Goal: Find specific page/section: Find specific page/section

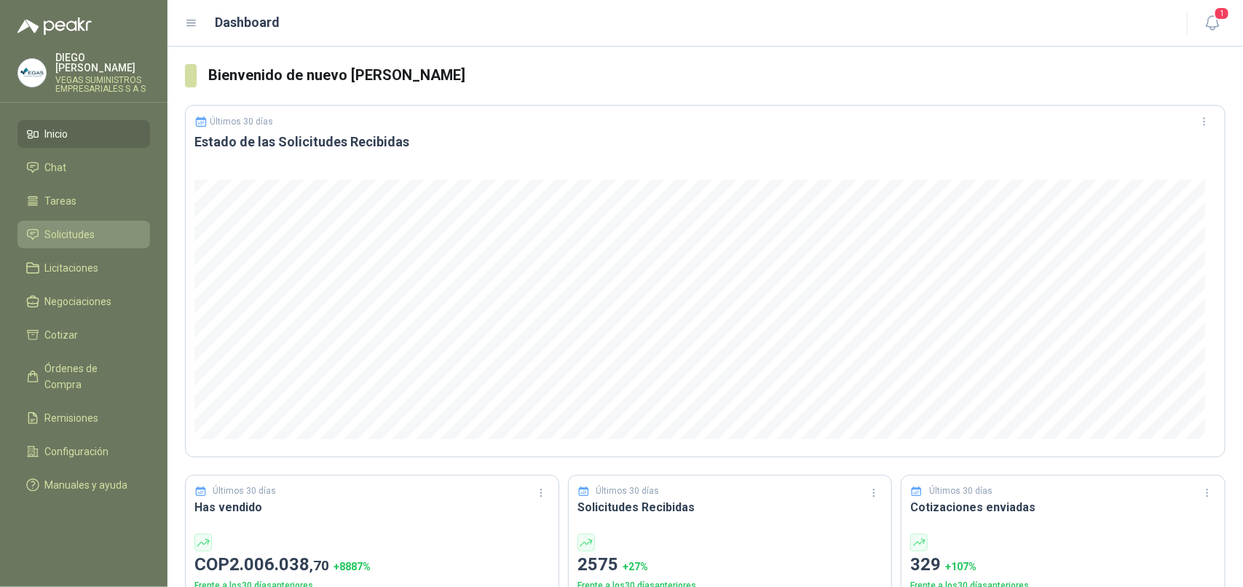
click at [96, 231] on li "Solicitudes" at bounding box center [83, 234] width 115 height 16
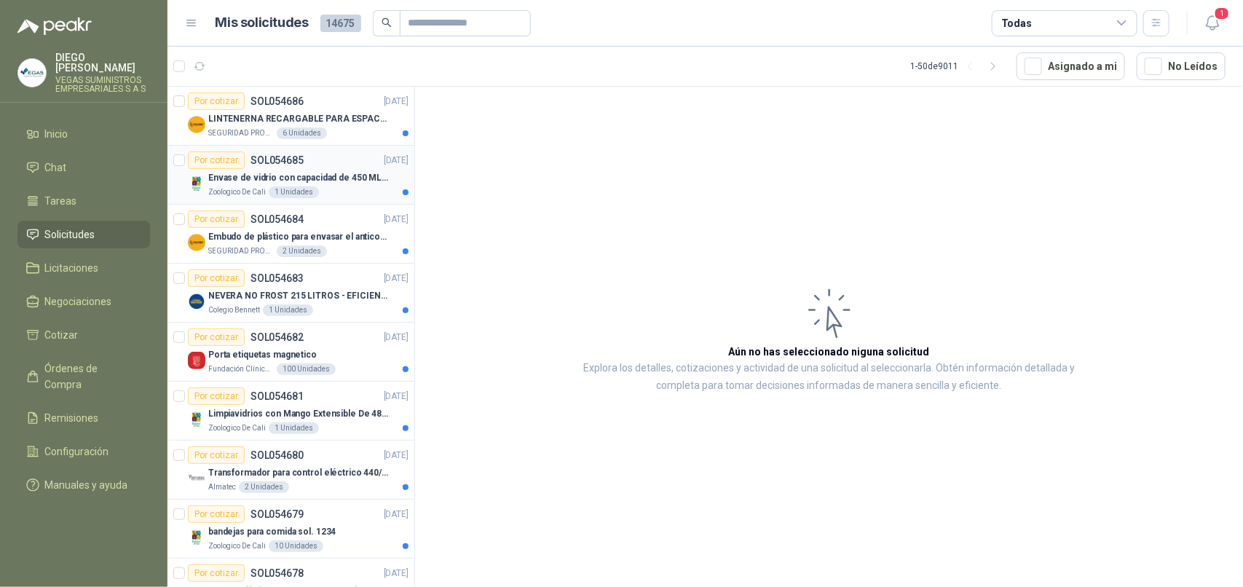
click at [246, 181] on p "Envase de vidrio con capacidad de 450 ML – 9X8X8 CM Caja x 12 unidades" at bounding box center [298, 178] width 181 height 14
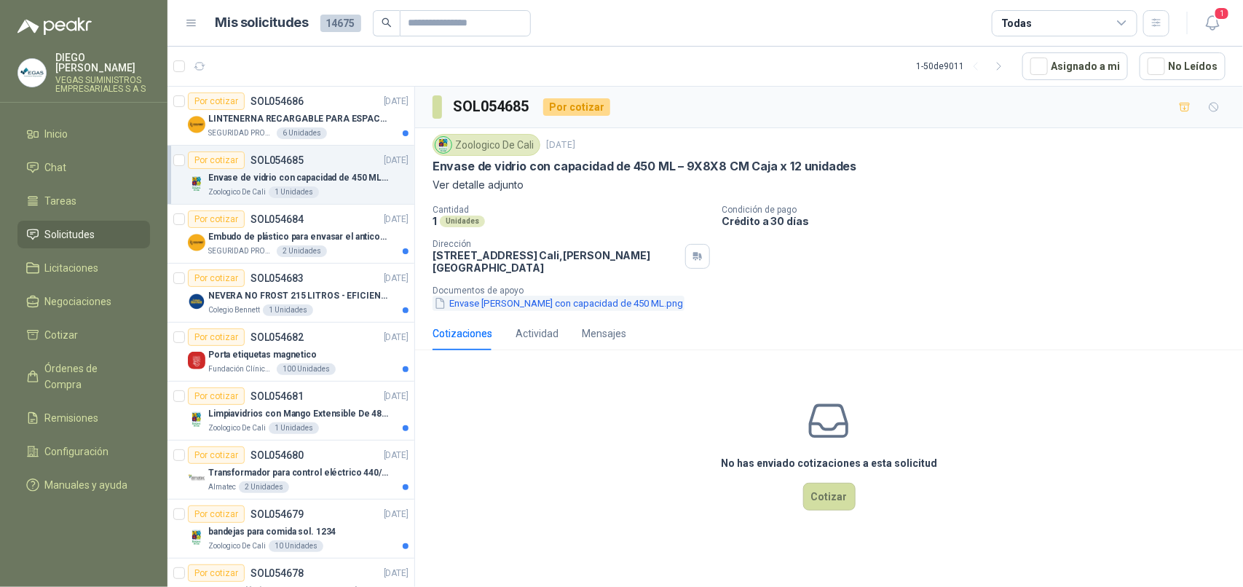
click at [535, 296] on button "Envase [PERSON_NAME] con capacidad de 450 ML.png" at bounding box center [559, 303] width 252 height 15
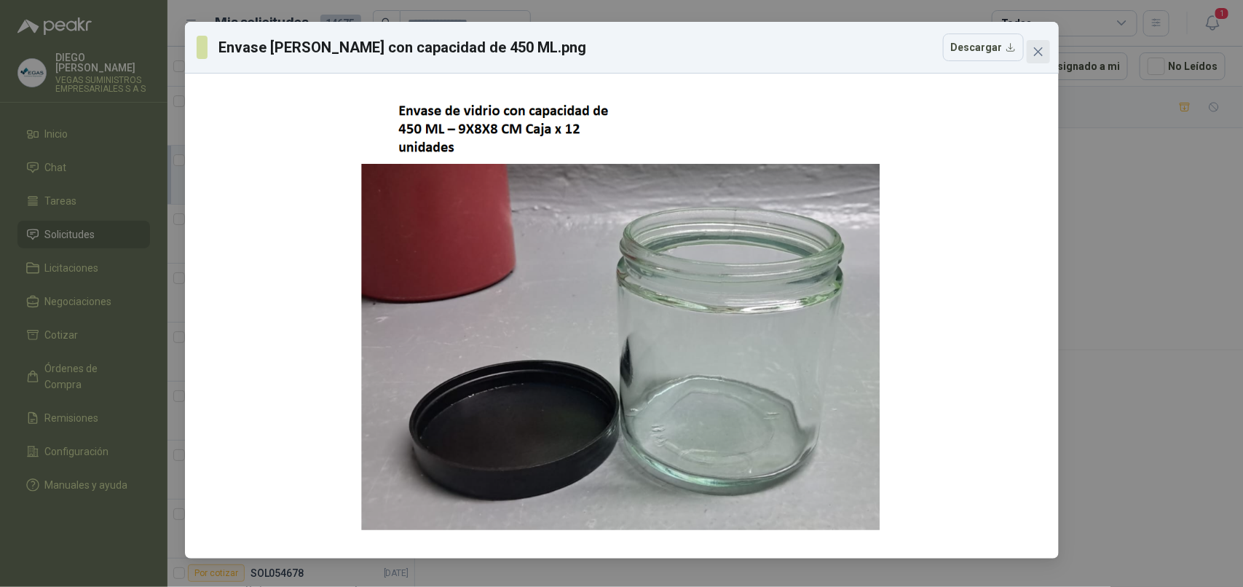
click at [1039, 60] on button "Close" at bounding box center [1038, 51] width 23 height 23
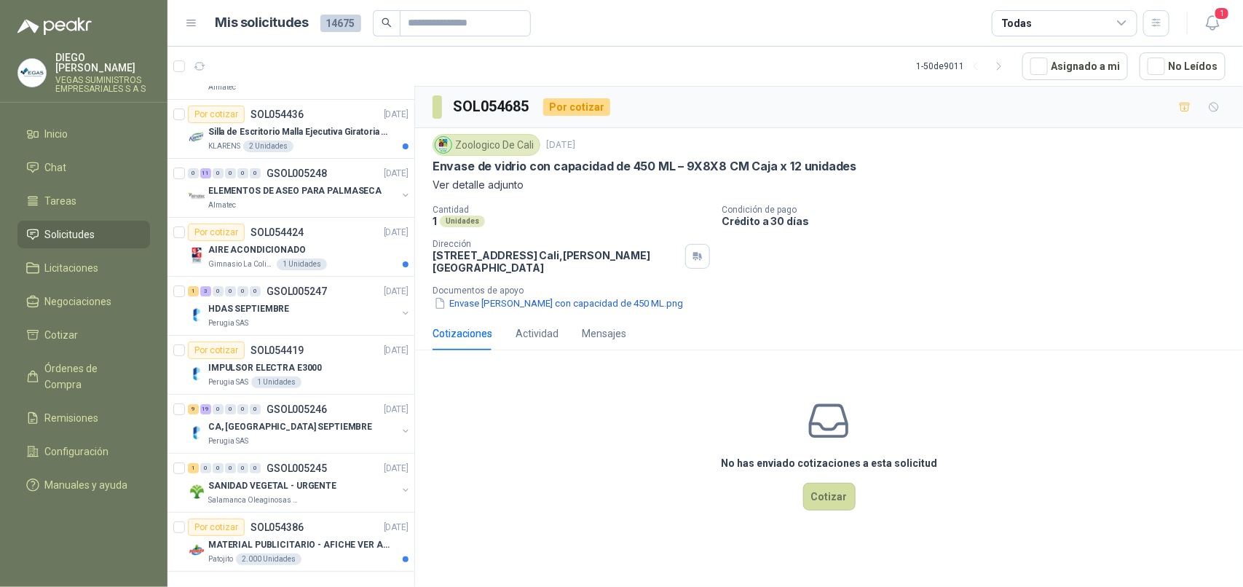
scroll to position [2433, 0]
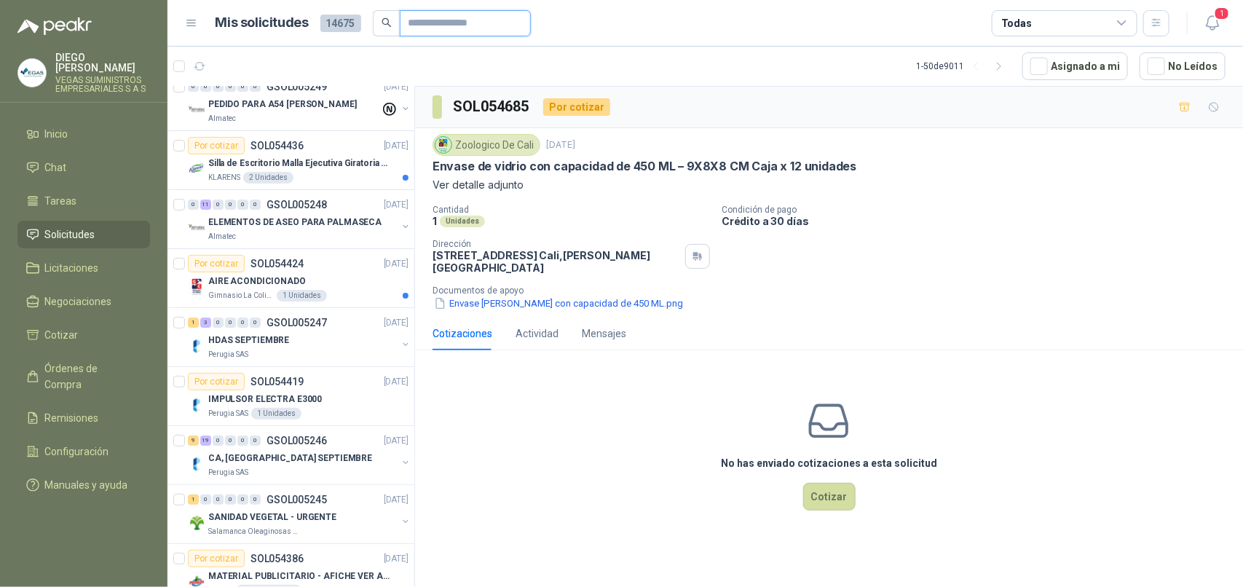
click at [444, 31] on input "text" at bounding box center [460, 23] width 102 height 25
type input "********"
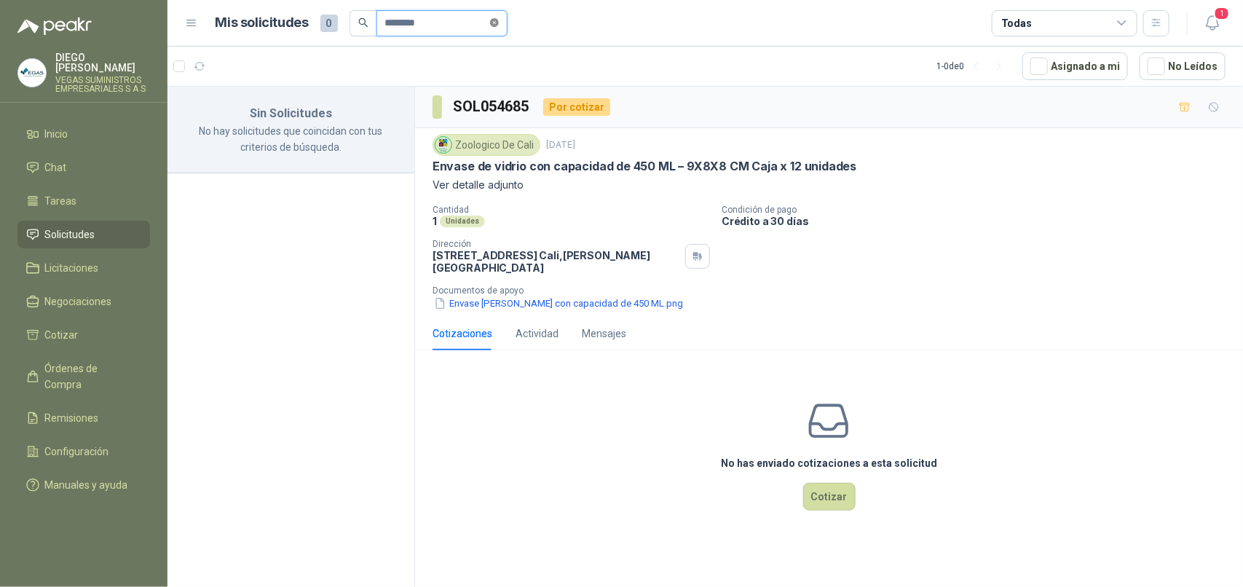
click at [499, 23] on icon "close-circle" at bounding box center [494, 22] width 9 height 9
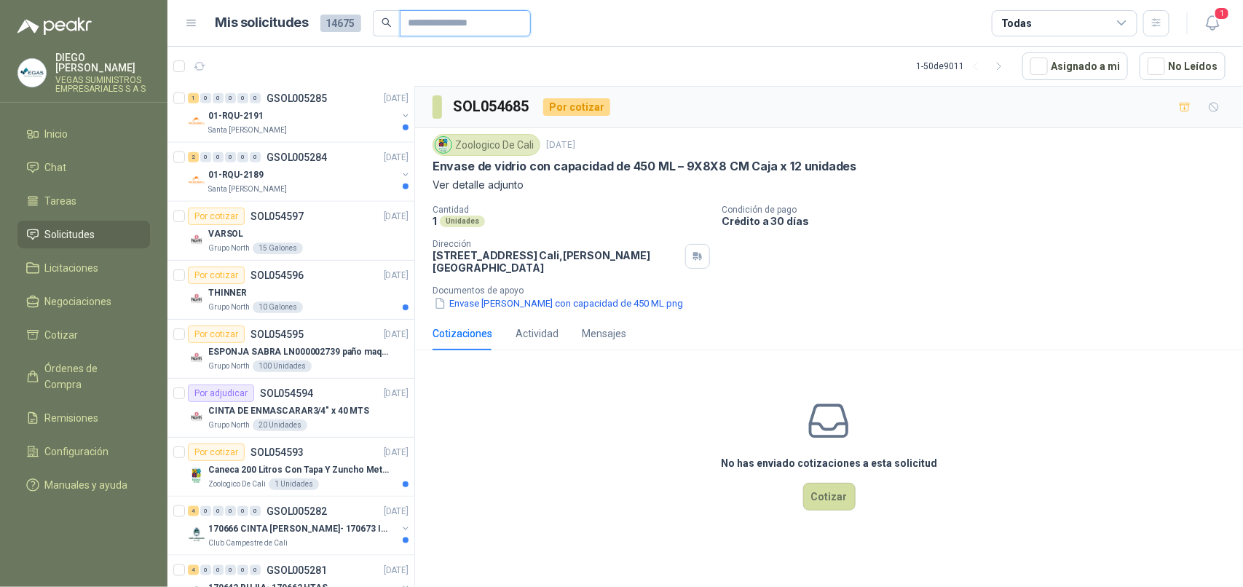
scroll to position [728, 0]
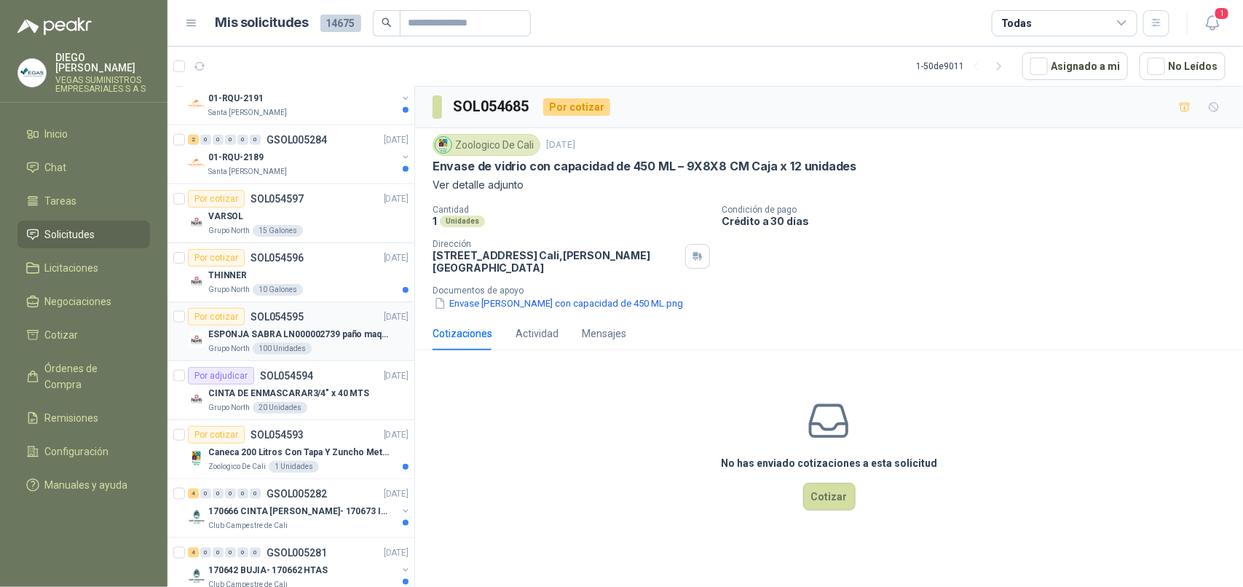
click at [233, 342] on p "ESPONJA SABRA LN000002739 paño maquina 3m 14cm x10 m" at bounding box center [298, 335] width 181 height 14
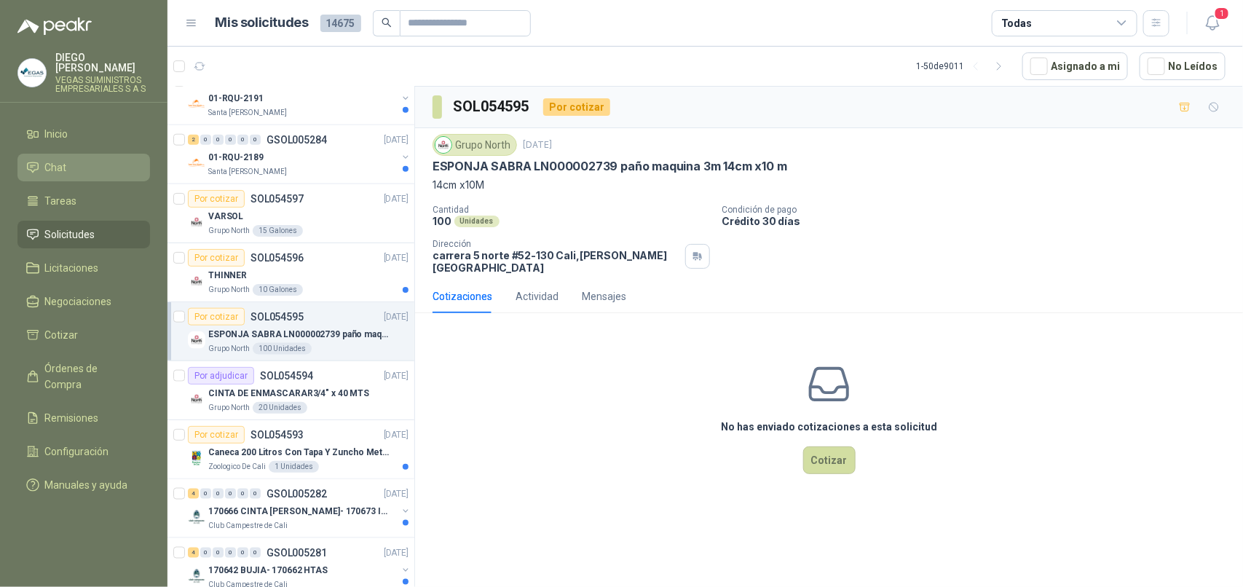
click at [74, 159] on li "Chat" at bounding box center [83, 167] width 115 height 16
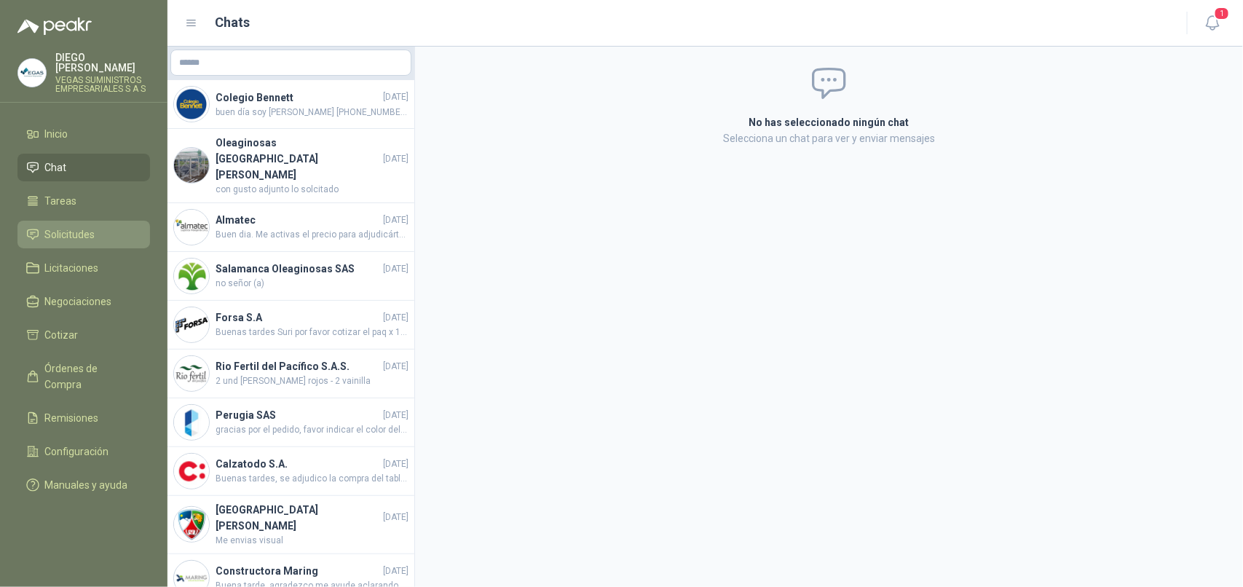
click at [82, 226] on span "Solicitudes" at bounding box center [70, 234] width 50 height 16
